Goal: Task Accomplishment & Management: Use online tool/utility

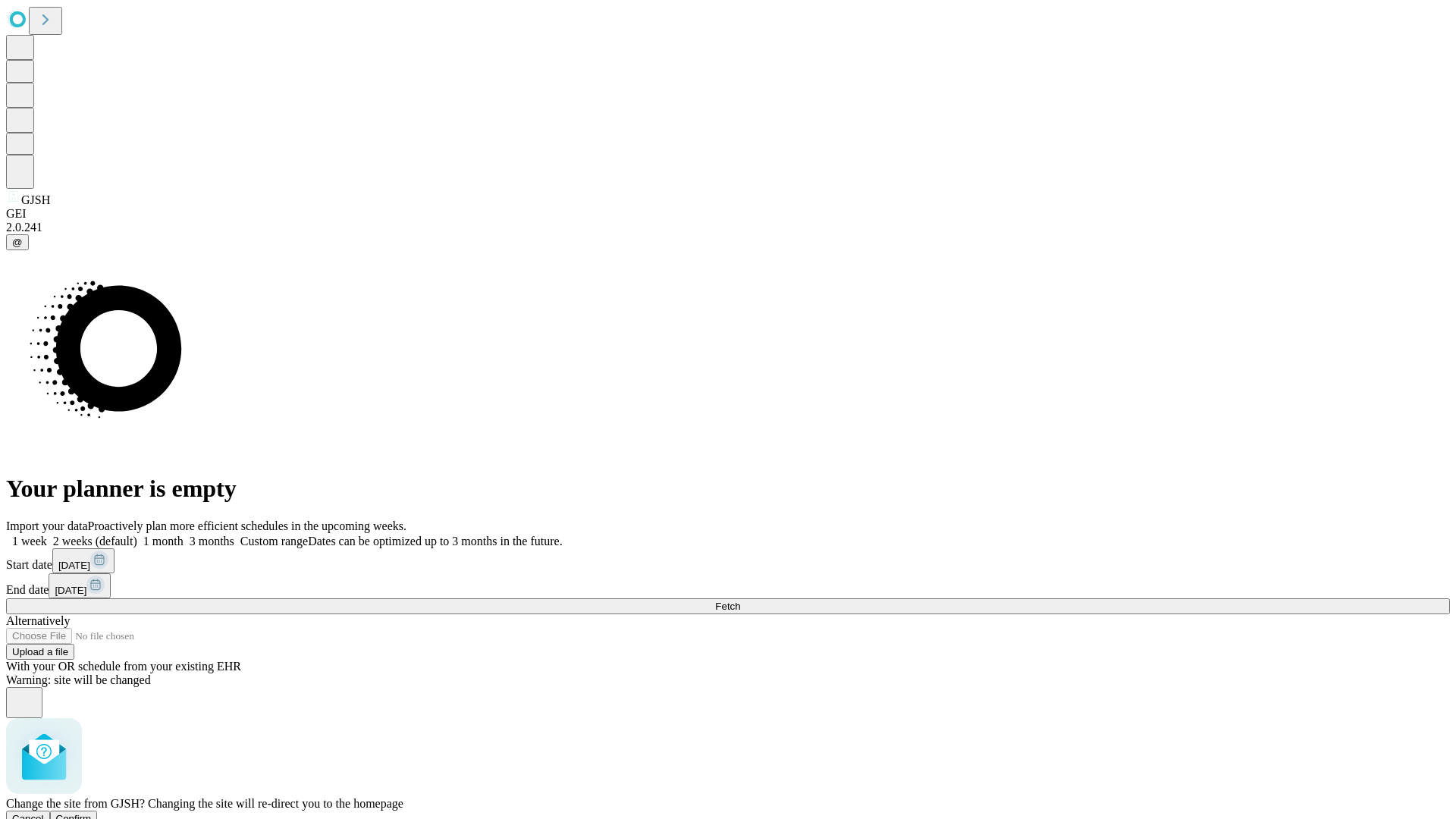
click at [91, 813] on span "Confirm" at bounding box center [74, 818] width 36 height 11
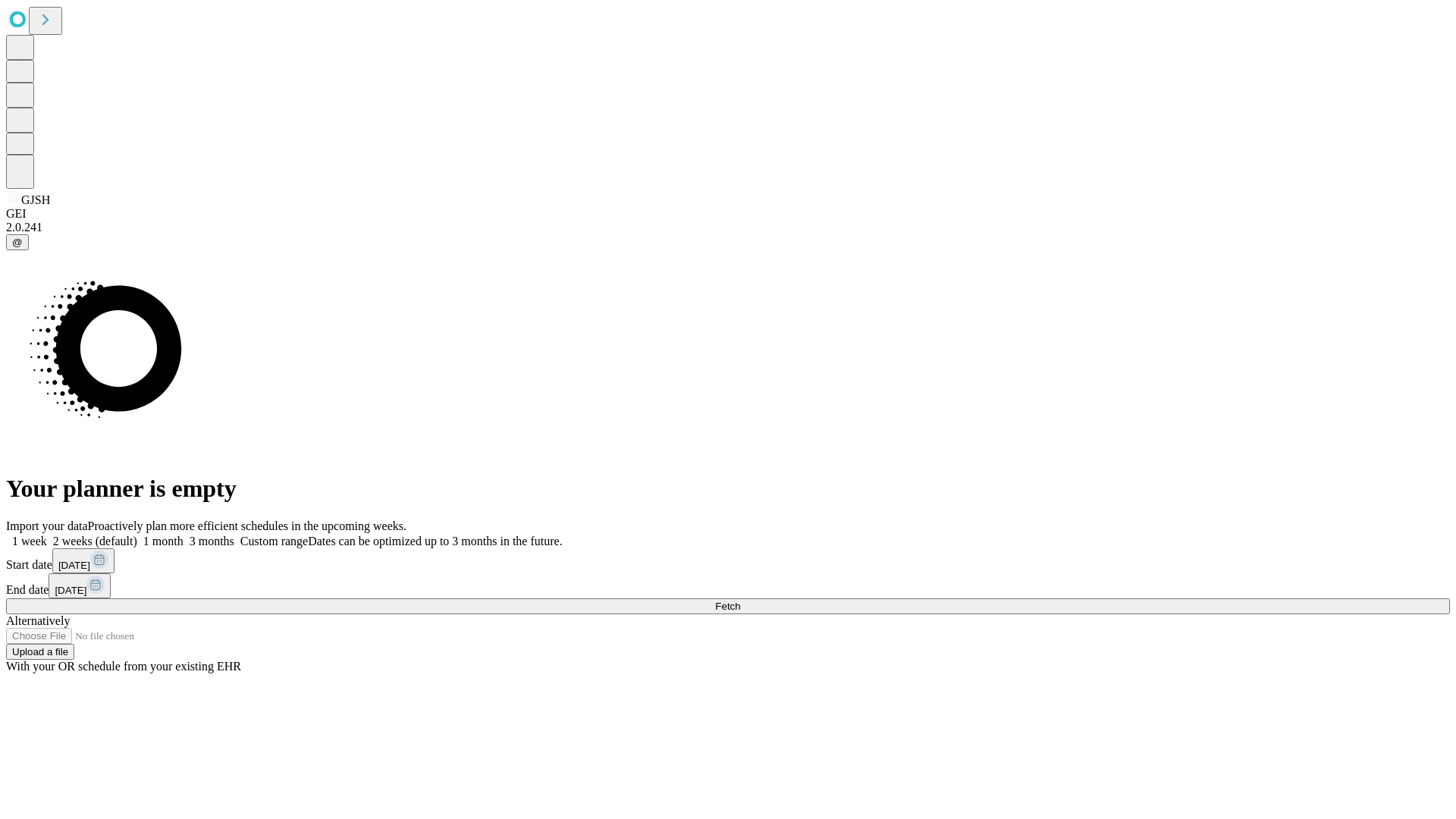
click at [184, 535] on label "1 month" at bounding box center [161, 541] width 46 height 13
click at [740, 601] on span "Fetch" at bounding box center [727, 606] width 25 height 11
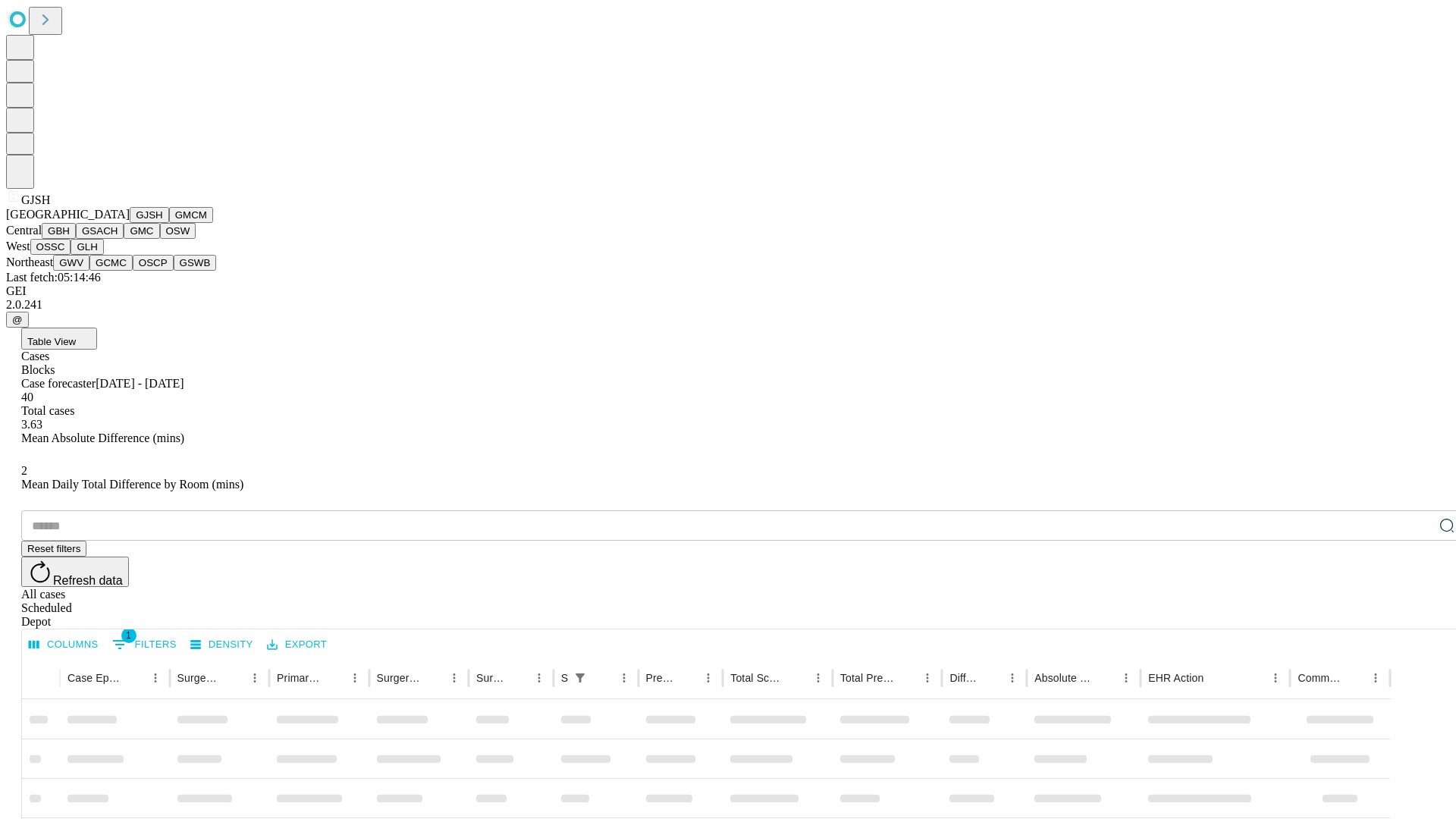
click at [169, 223] on button "GMCM" at bounding box center [191, 215] width 44 height 16
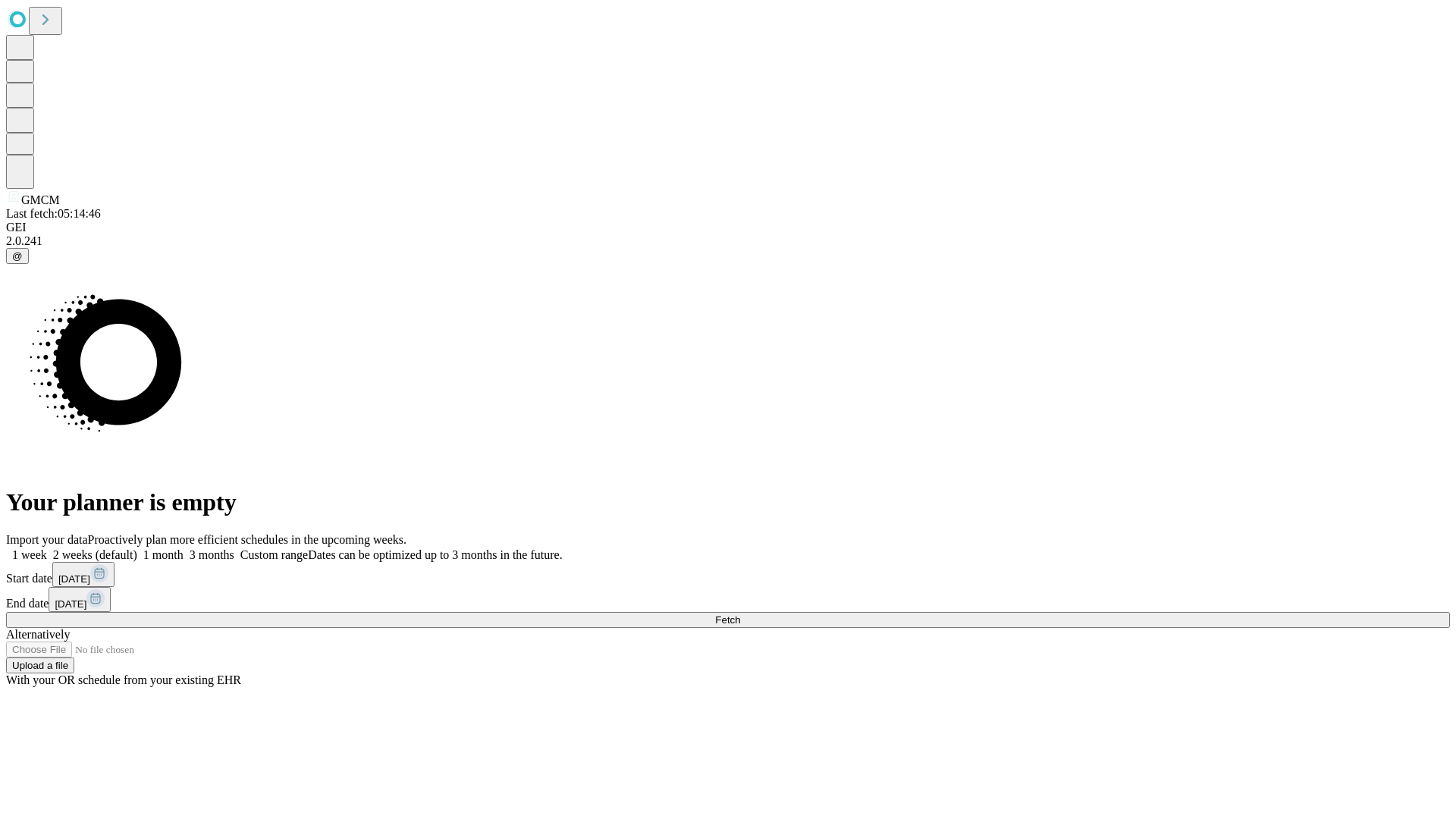
click at [184, 549] on label "1 month" at bounding box center [161, 555] width 46 height 13
click at [740, 615] on span "Fetch" at bounding box center [727, 620] width 25 height 11
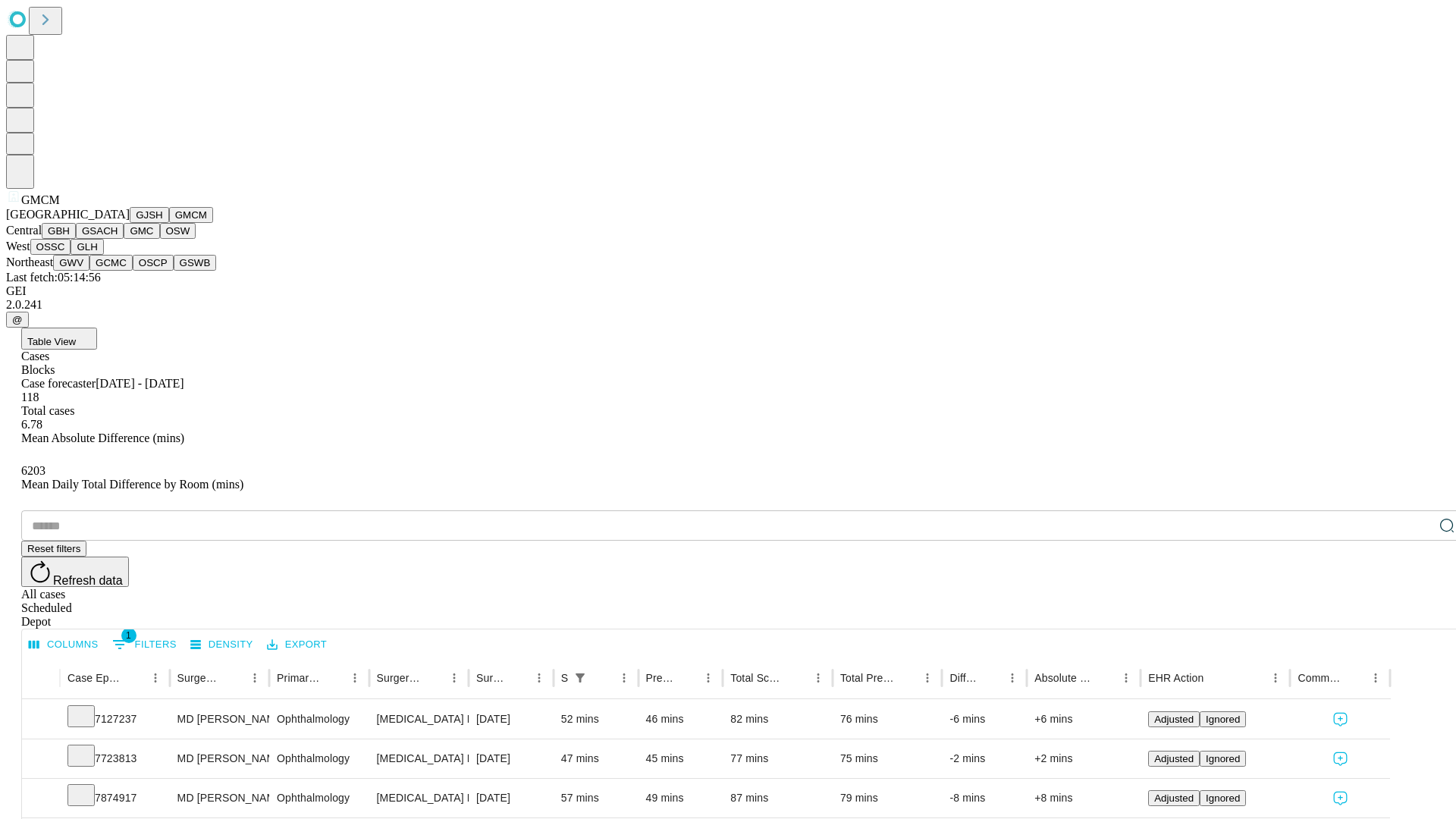
click at [76, 239] on button "GBH" at bounding box center [59, 231] width 34 height 16
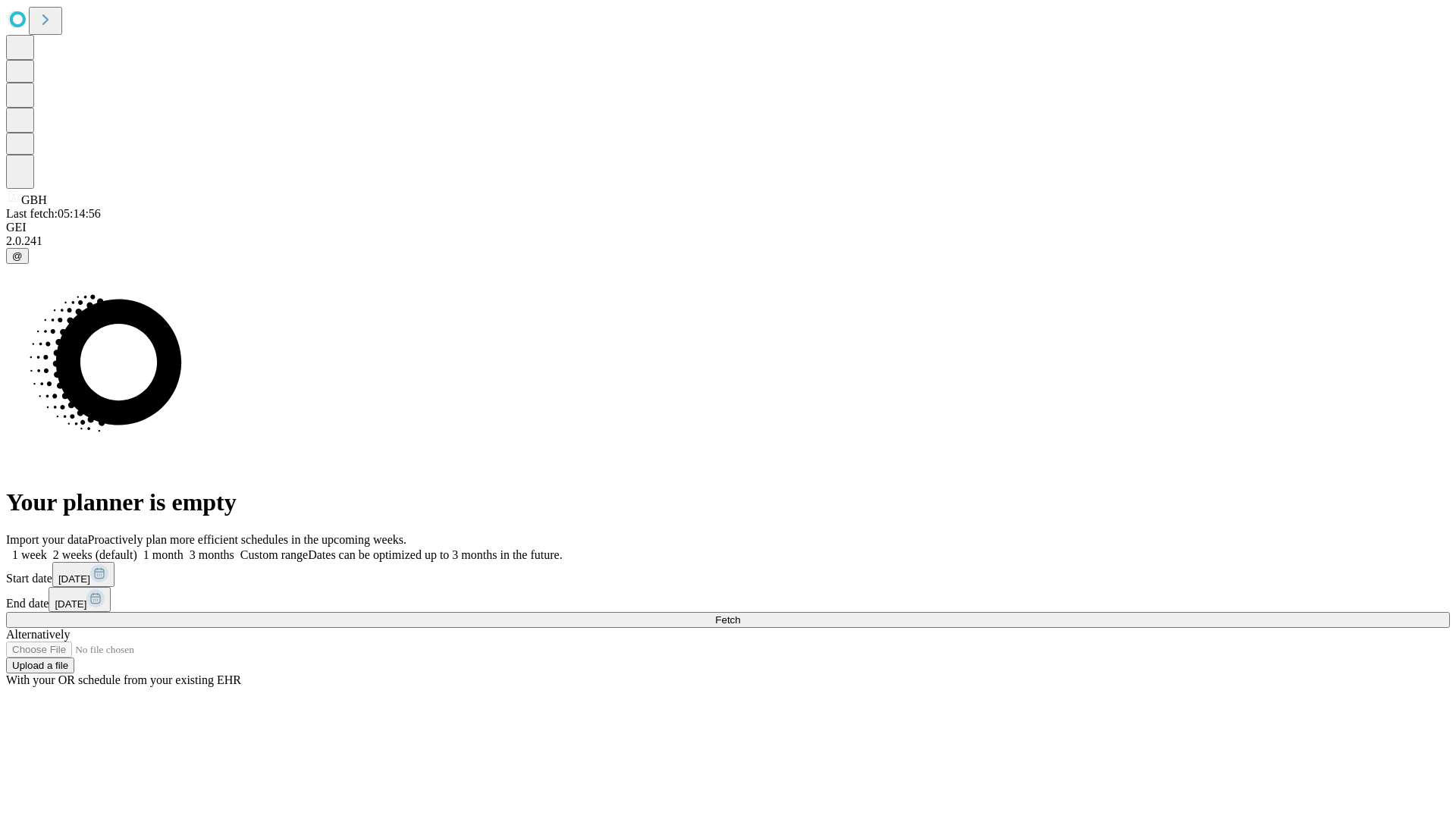
click at [184, 549] on label "1 month" at bounding box center [161, 555] width 46 height 13
click at [740, 615] on span "Fetch" at bounding box center [727, 620] width 25 height 11
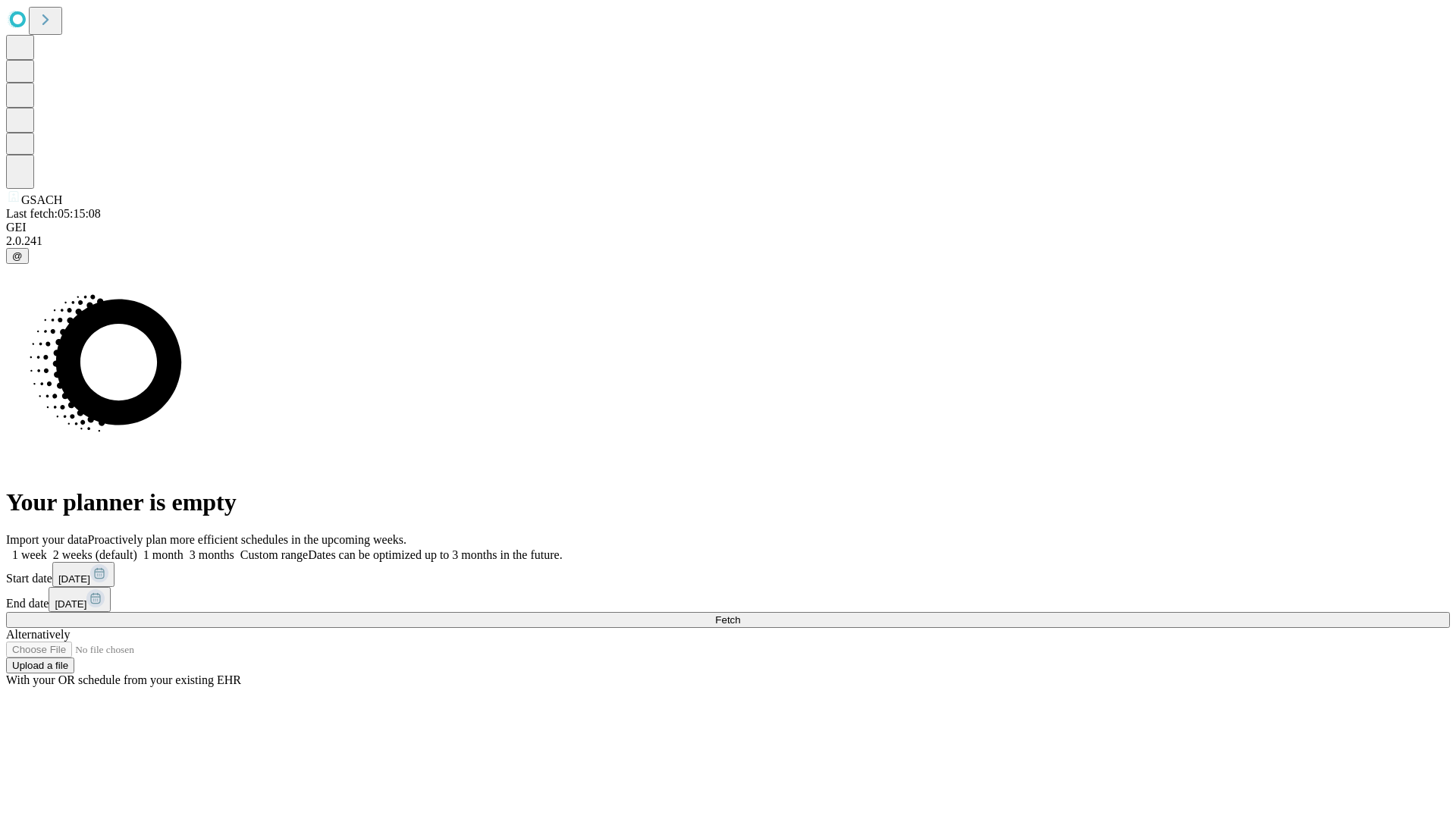
click at [184, 549] on label "1 month" at bounding box center [161, 555] width 46 height 13
click at [740, 615] on span "Fetch" at bounding box center [727, 620] width 25 height 11
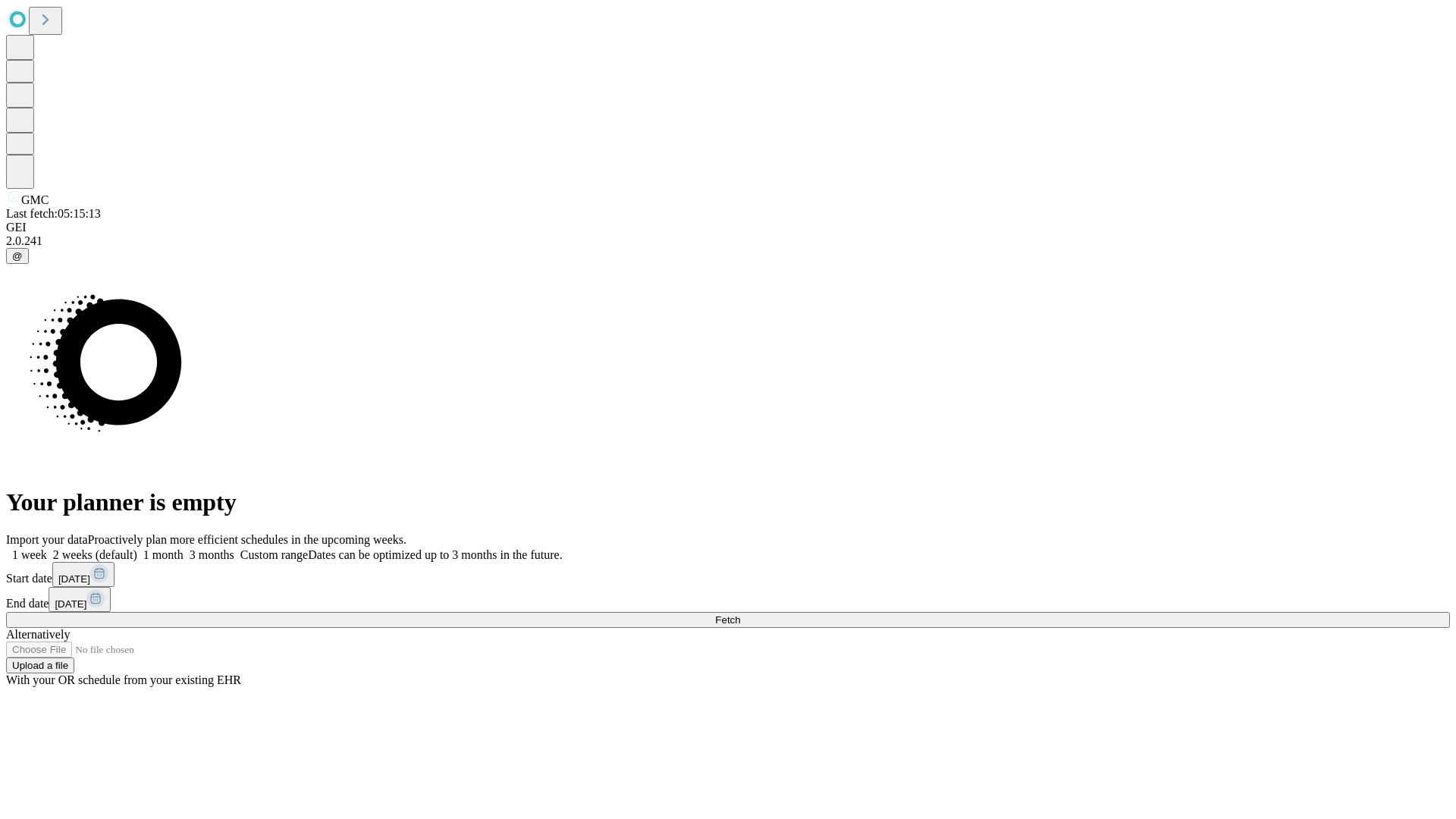
click at [184, 549] on label "1 month" at bounding box center [161, 555] width 46 height 13
click at [740, 615] on span "Fetch" at bounding box center [727, 620] width 25 height 11
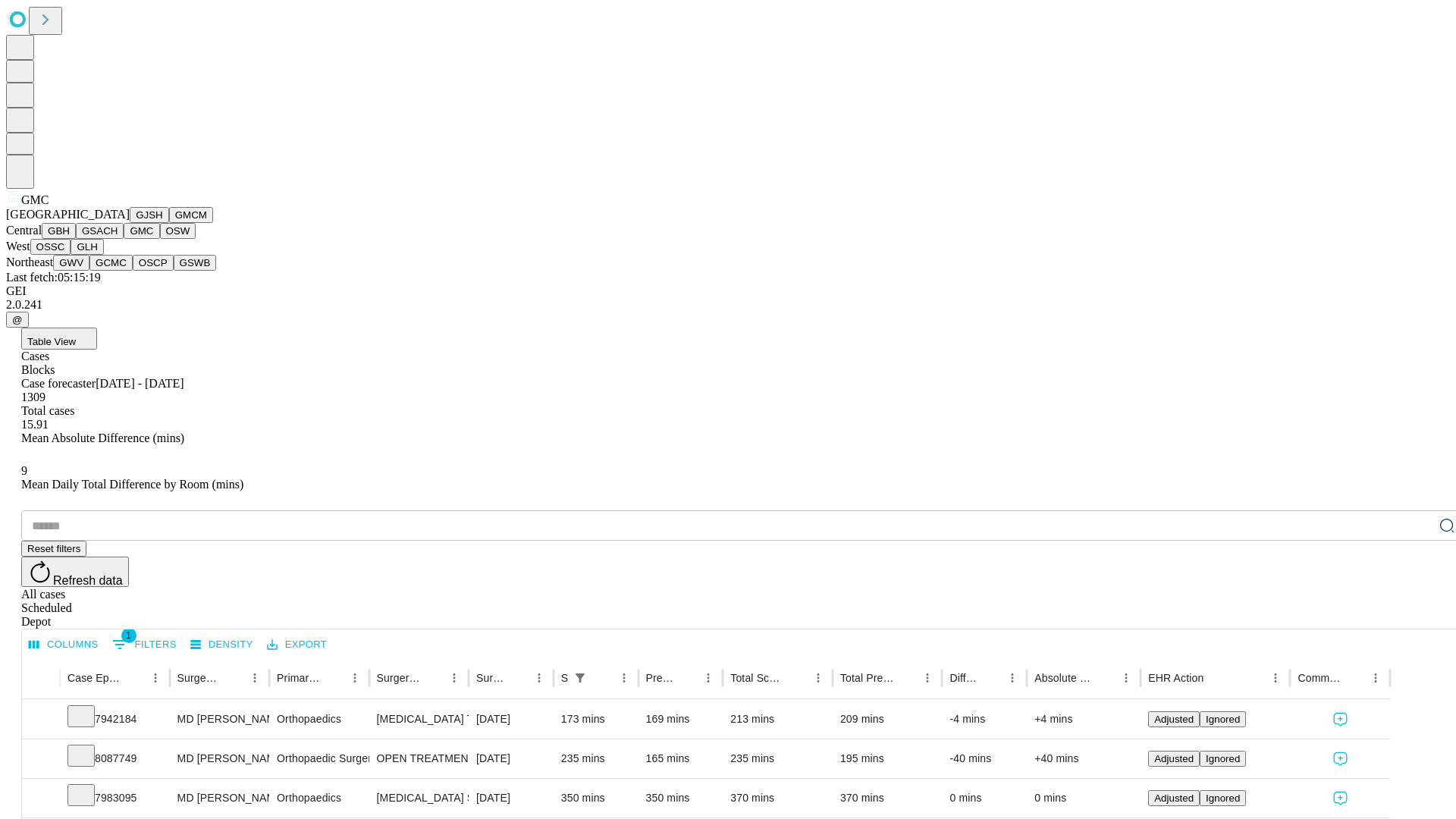
click at [160, 239] on button "OSW" at bounding box center [178, 231] width 37 height 16
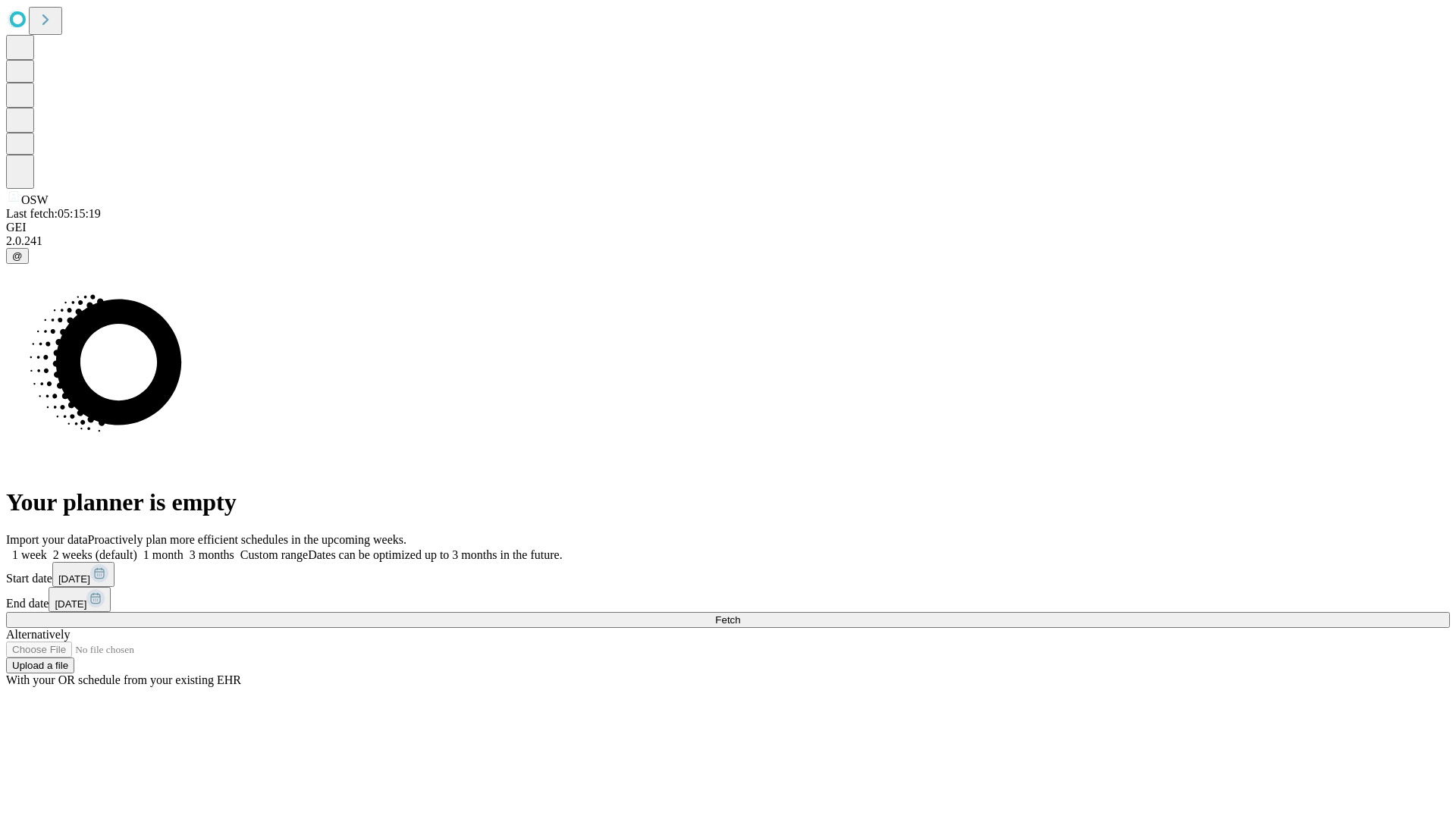
click at [184, 549] on label "1 month" at bounding box center [161, 555] width 46 height 13
click at [740, 615] on span "Fetch" at bounding box center [727, 620] width 25 height 11
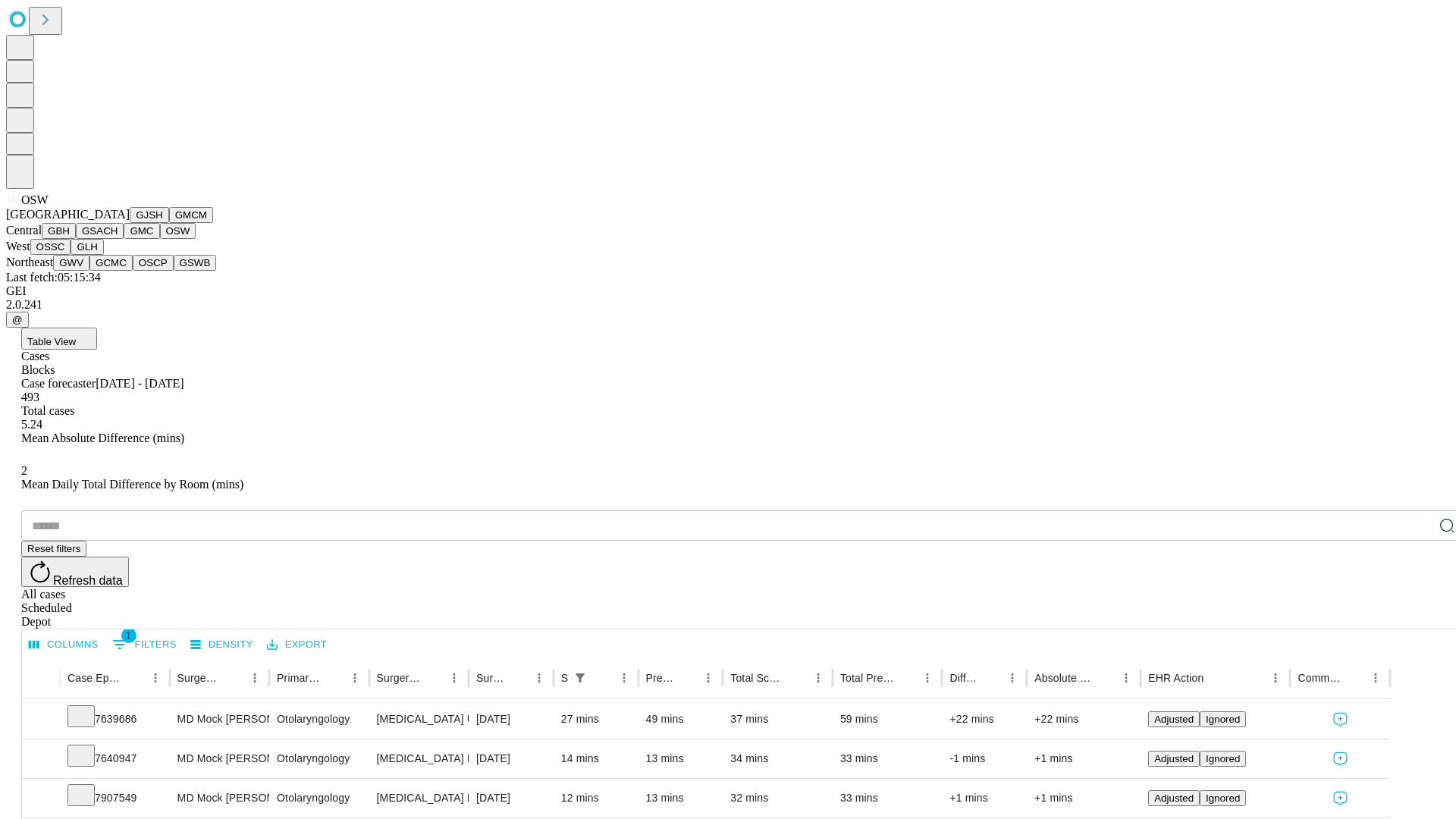
click at [71, 255] on button "OSSC" at bounding box center [50, 247] width 41 height 16
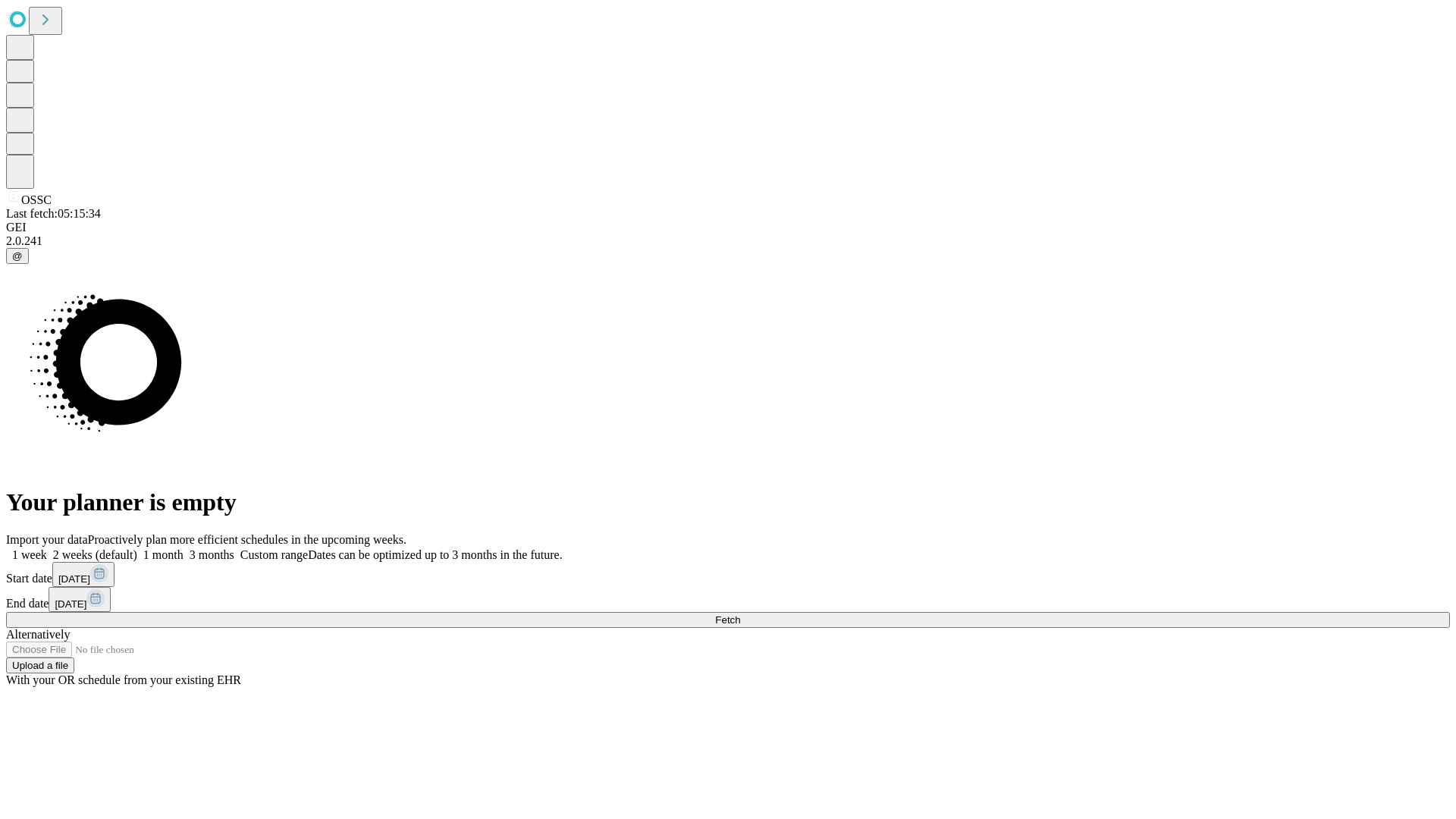
click at [740, 615] on span "Fetch" at bounding box center [727, 620] width 25 height 11
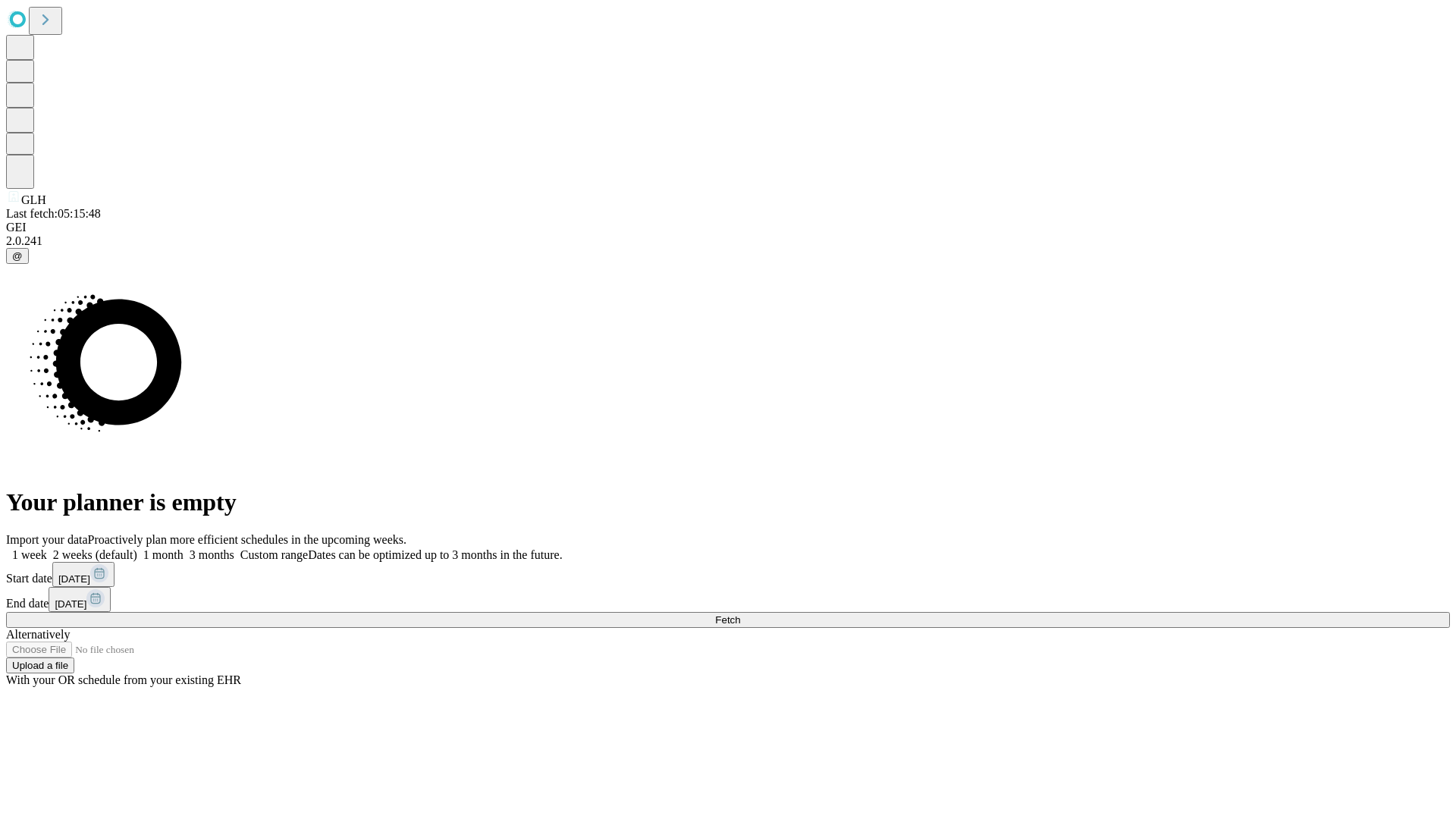
click at [184, 549] on label "1 month" at bounding box center [161, 555] width 46 height 13
click at [740, 615] on span "Fetch" at bounding box center [727, 620] width 25 height 11
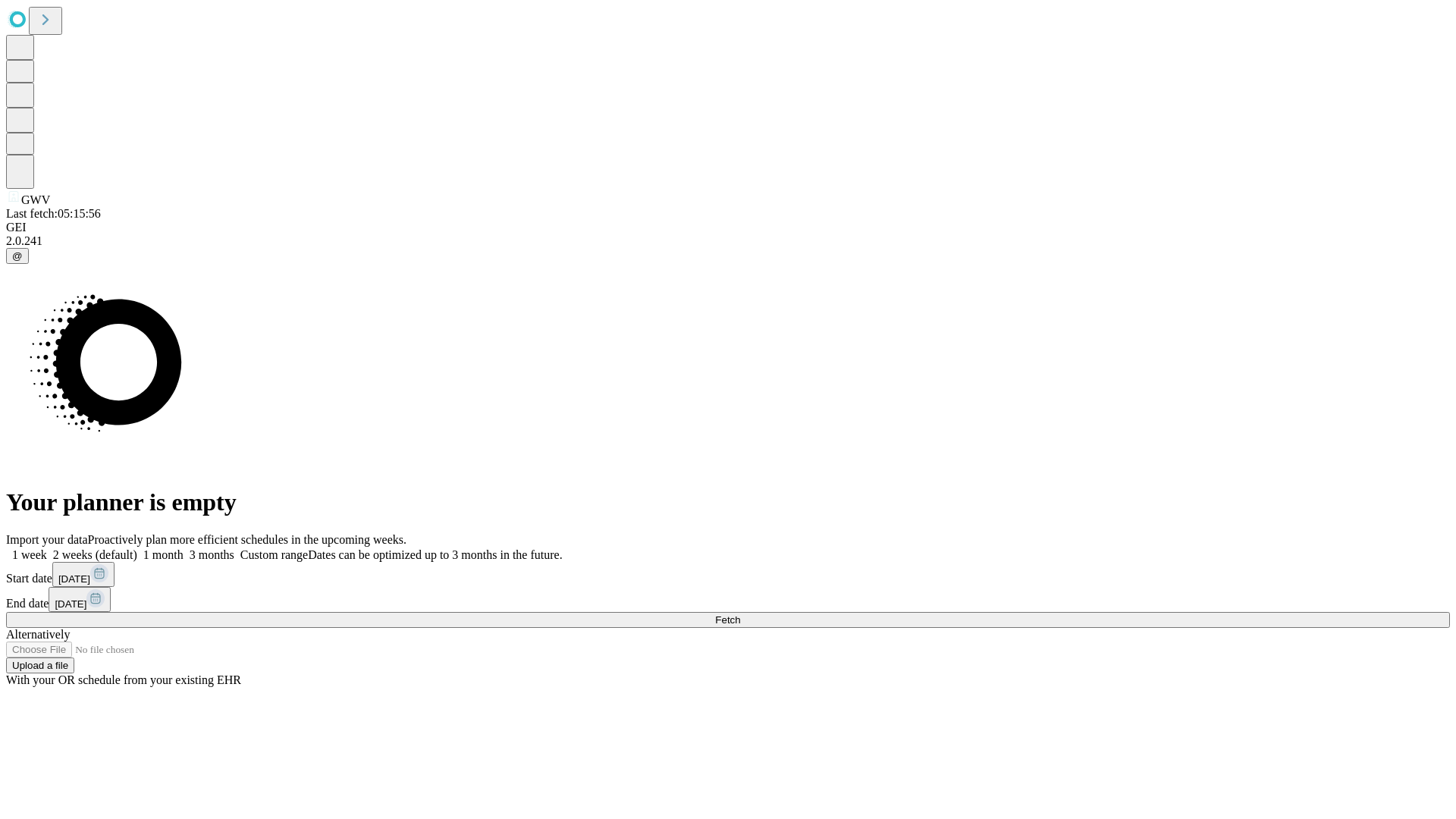
click at [184, 549] on label "1 month" at bounding box center [161, 555] width 46 height 13
click at [740, 615] on span "Fetch" at bounding box center [727, 620] width 25 height 11
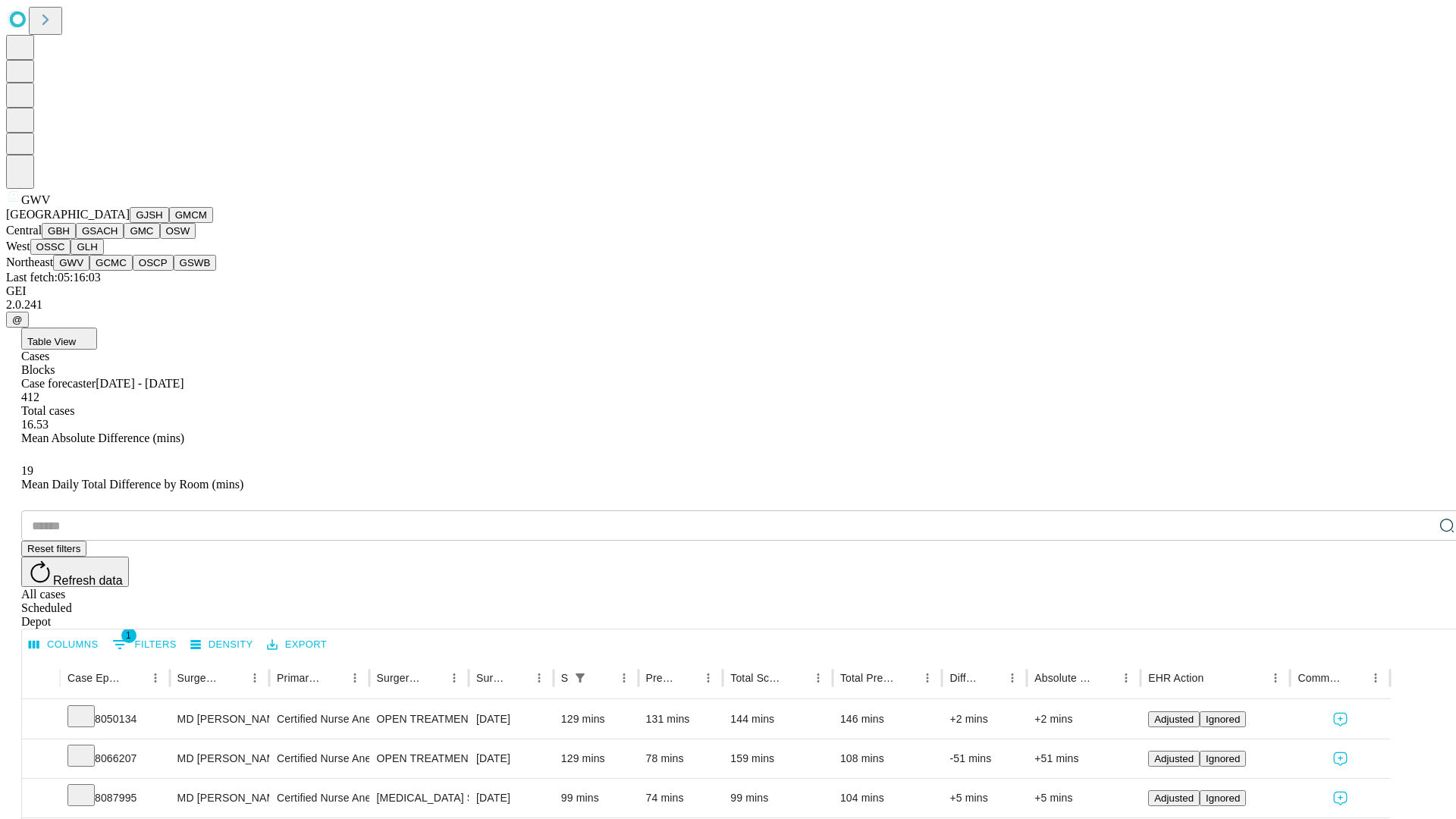
click at [118, 271] on button "GCMC" at bounding box center [111, 262] width 44 height 16
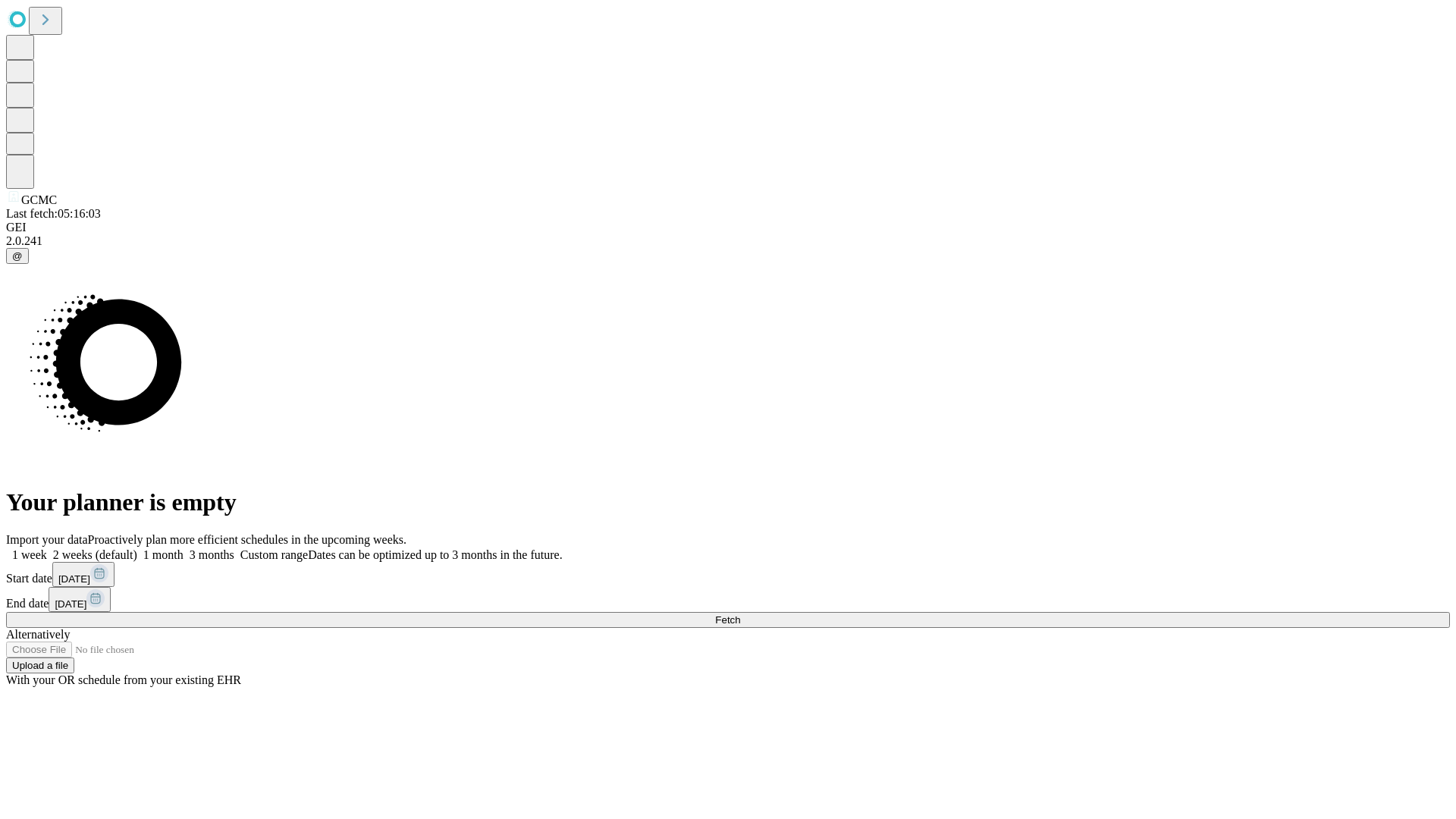
click at [740, 615] on span "Fetch" at bounding box center [727, 620] width 25 height 11
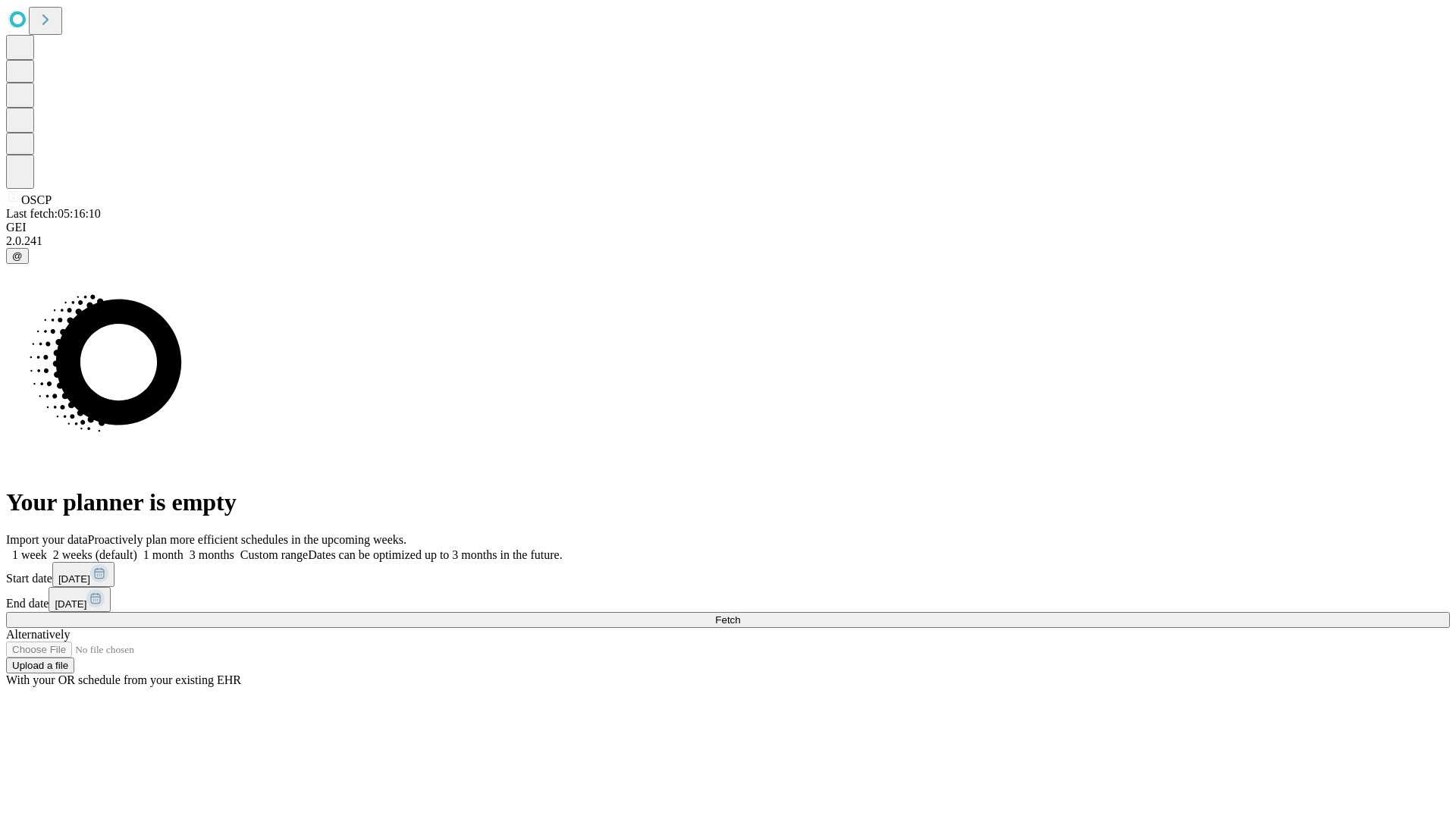
click at [184, 549] on label "1 month" at bounding box center [161, 555] width 46 height 13
click at [740, 615] on span "Fetch" at bounding box center [727, 620] width 25 height 11
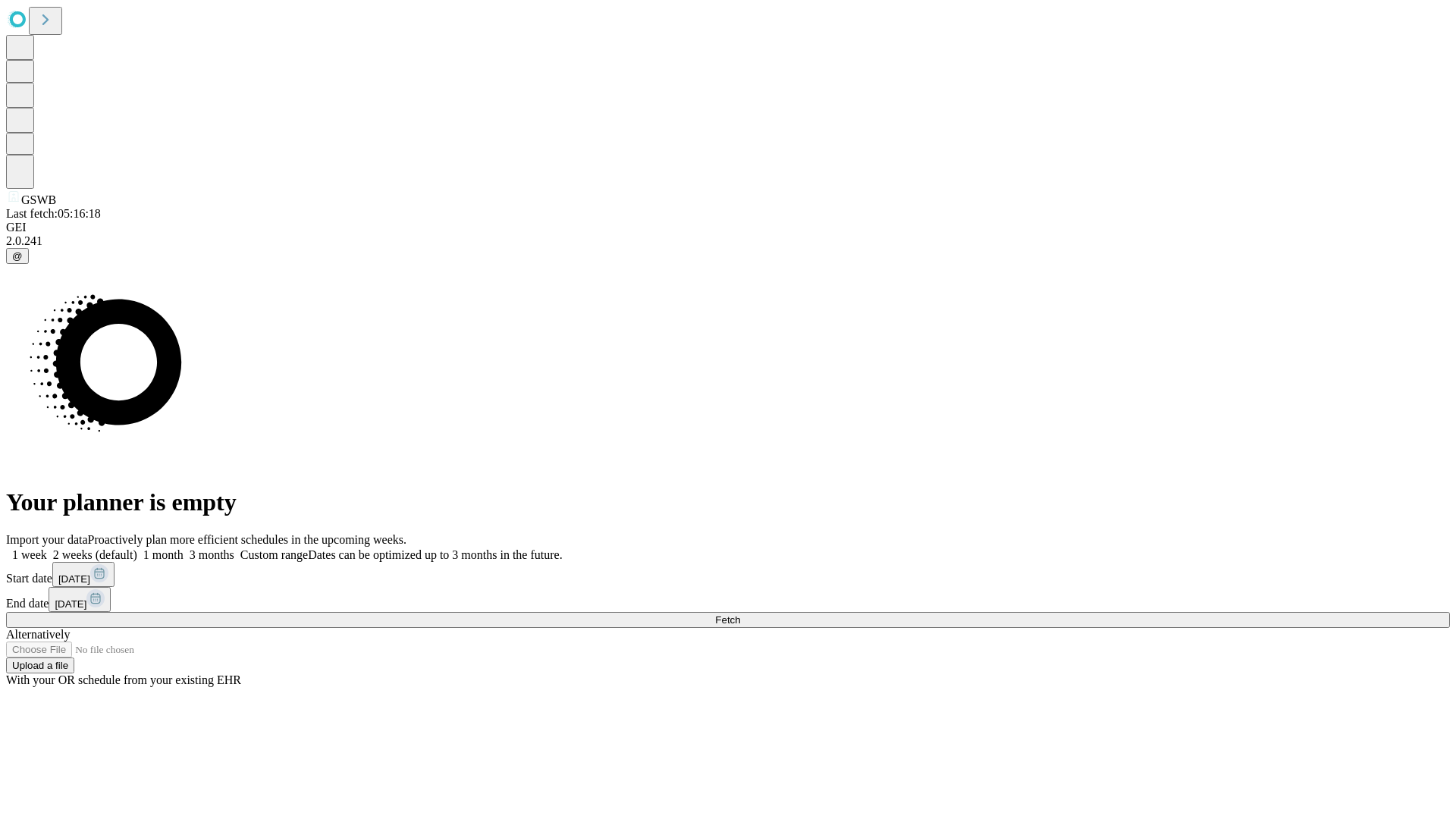
click at [184, 549] on label "1 month" at bounding box center [161, 555] width 46 height 13
click at [740, 615] on span "Fetch" at bounding box center [727, 620] width 25 height 11
